Goal: Task Accomplishment & Management: Manage account settings

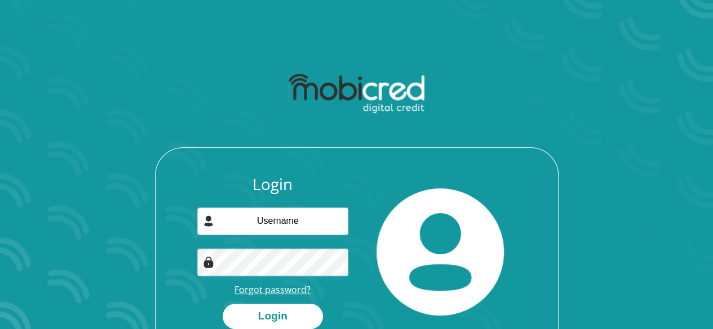
click at [266, 291] on link "Forgot password?" at bounding box center [272, 290] width 76 height 12
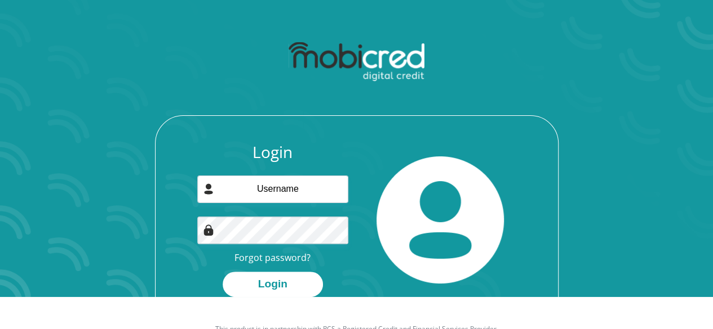
scroll to position [64, 0]
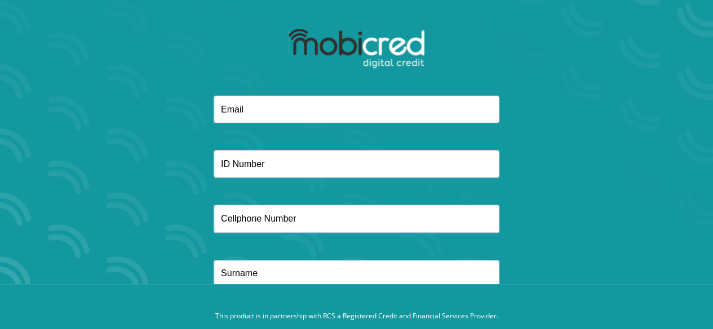
scroll to position [82, 0]
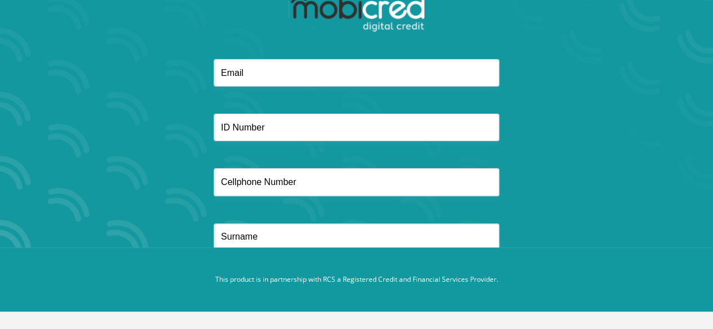
click at [497, 31] on div at bounding box center [356, 22] width 302 height 73
